Goal: Information Seeking & Learning: Find specific fact

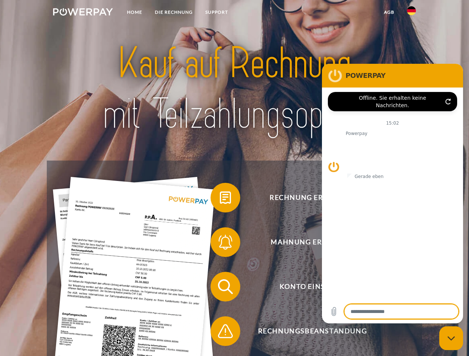
click at [83, 13] on img at bounding box center [83, 11] width 60 height 7
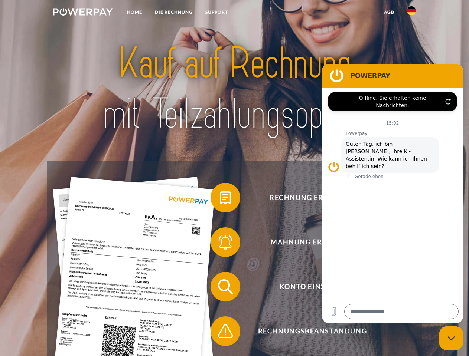
click at [411, 13] on img at bounding box center [411, 10] width 9 height 9
click at [389, 12] on link "agb" at bounding box center [388, 12] width 23 height 13
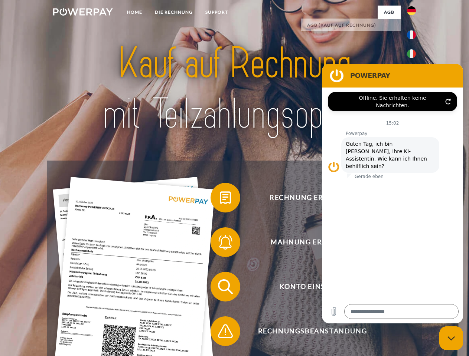
click at [220, 199] on span at bounding box center [214, 197] width 37 height 37
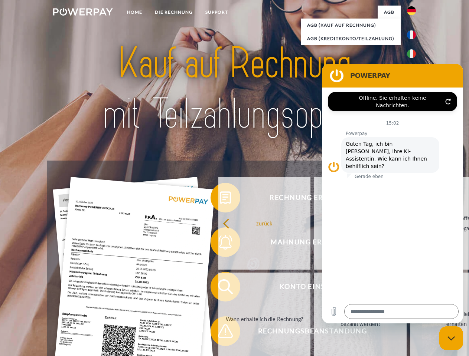
click at [220, 244] on div "Rechnung erhalten? Mahnung erhalten? Konto einsehen" at bounding box center [234, 309] width 375 height 297
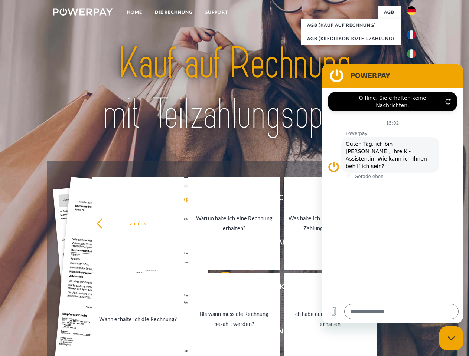
click at [220, 288] on link "Bis wann muss die Rechnung bezahlt werden?" at bounding box center [234, 319] width 92 height 93
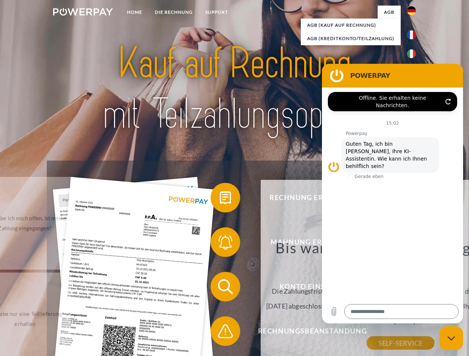
click at [220, 333] on span at bounding box center [214, 331] width 37 height 37
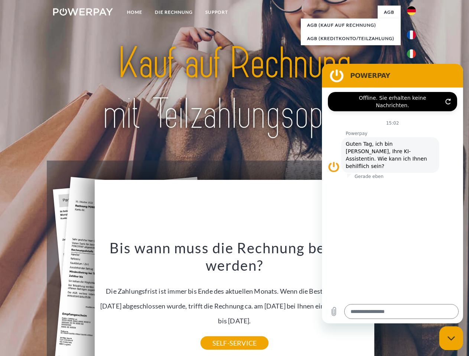
click at [451, 338] on icon "Messaging-Fenster schließen" at bounding box center [451, 338] width 8 height 5
type textarea "*"
